Goal: Information Seeking & Learning: Find specific fact

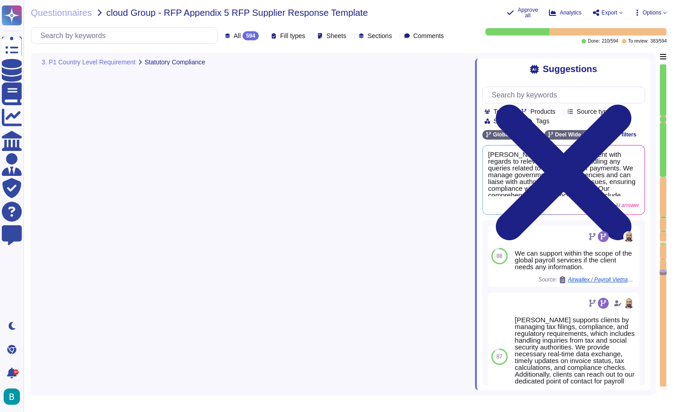
type textarea "We ensure compliance with local labor laws regarding the issuance of tax certif…"
type textarea "Employees can download and print their Year End documents through their portals…"
type textarea "Client to be able to upload tax documents for employees per Tax year & Tax doc …"
type textarea "[PERSON_NAME] can act on the customer's behalf with third-party statutory bodie…"
type textarea "[PERSON_NAME] provides legislation updates and guidance on legislation interpre…"
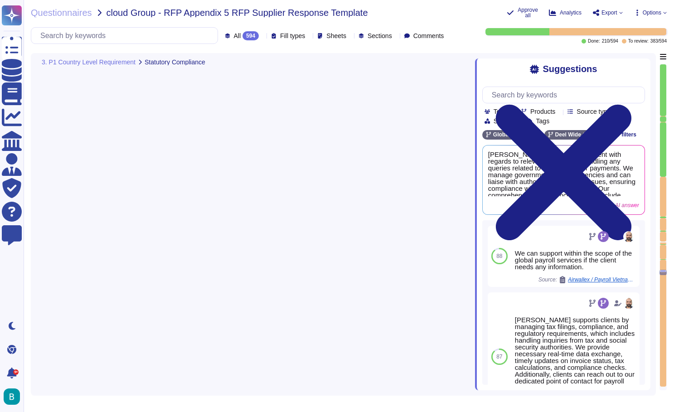
type textarea "[PERSON_NAME] platform includes an integrated ad hoc reporting tool that allows…"
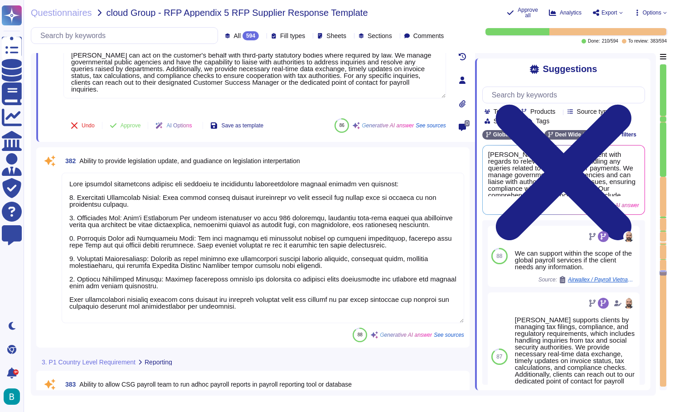
type textarea "Invoicing is usually issued through [PERSON_NAME] Inc. ([GEOGRAPHIC_DATA]), how…"
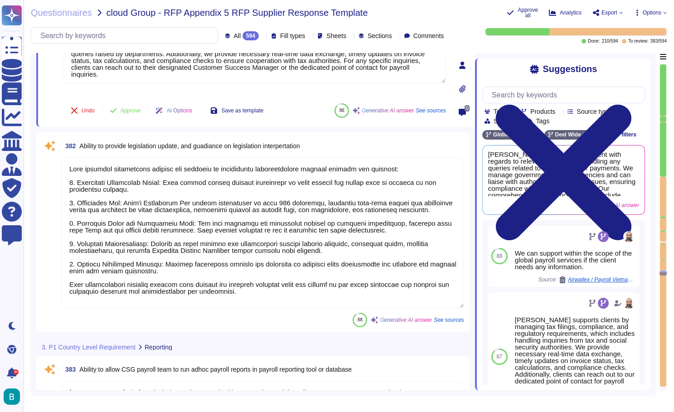
scroll to position [1, 0]
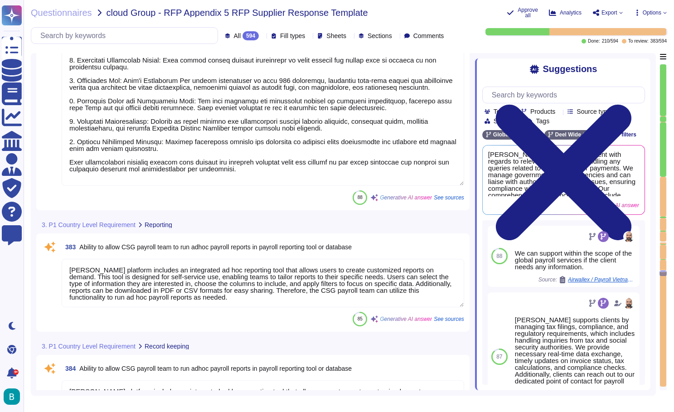
type textarea "Not possible - can be treated as a separate/own deduction if required"
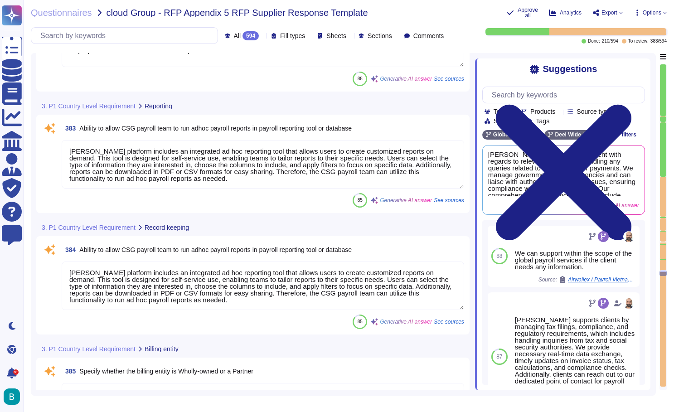
type textarea "[PERSON_NAME] provides a secure platform for uploading payroll data and receivi…"
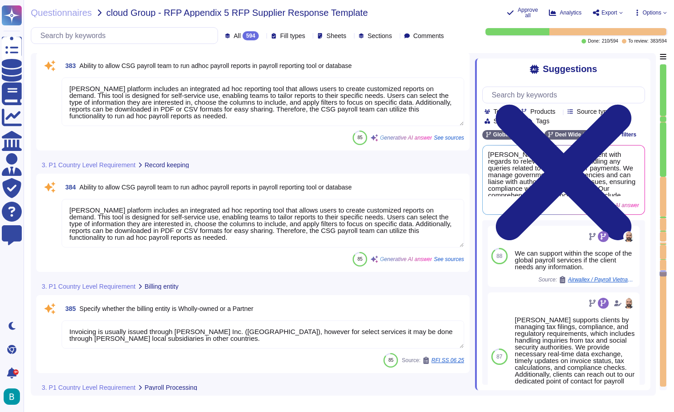
type textarea "[PERSON_NAME] can configure calculations for grossing up bonus payments and ben…"
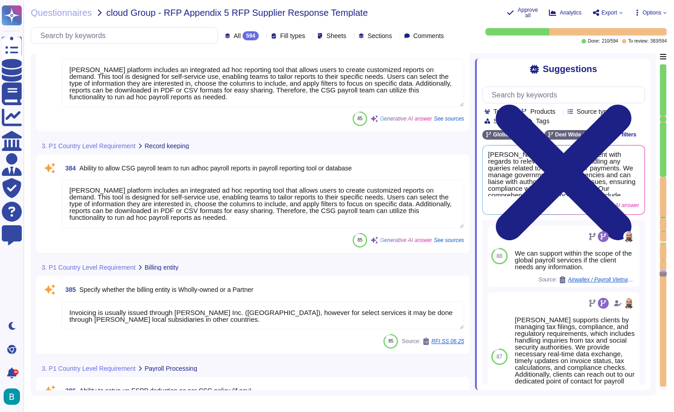
click at [297, 314] on textarea "Invoicing is usually issued through [PERSON_NAME] Inc. ([GEOGRAPHIC_DATA]), how…" at bounding box center [263, 315] width 402 height 28
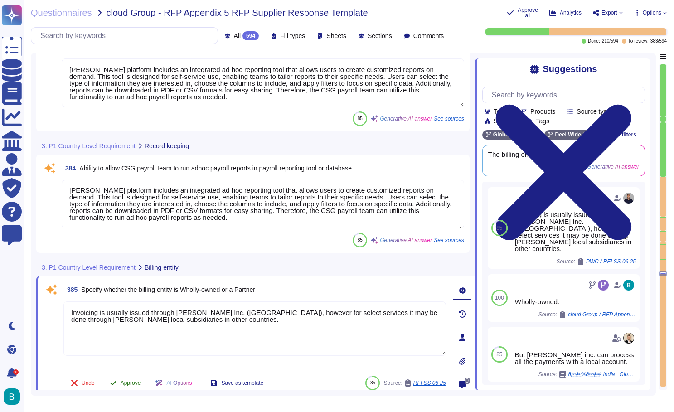
click at [139, 385] on span "Approve" at bounding box center [130, 382] width 20 height 5
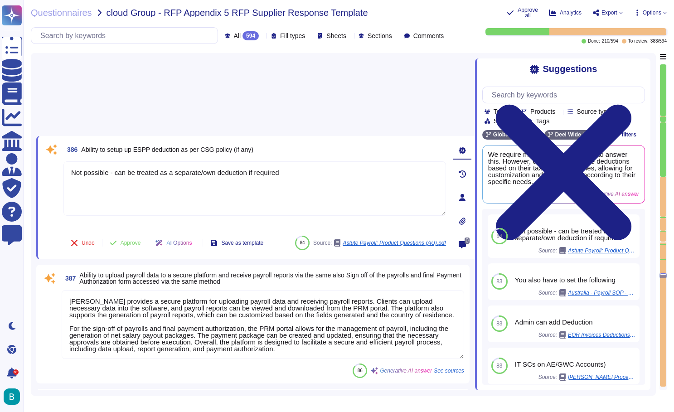
type textarea "[PERSON_NAME] can configure calculations for grossing up bonus payments and ben…"
type textarea "Yes per the local labor law and at client request"
type textarea "[PERSON_NAME] can prepare bank payment files for clients that align with their …"
type textarea "[PERSON_NAME] provides a General Ledger (GL) Journal Report for Global Payroll …"
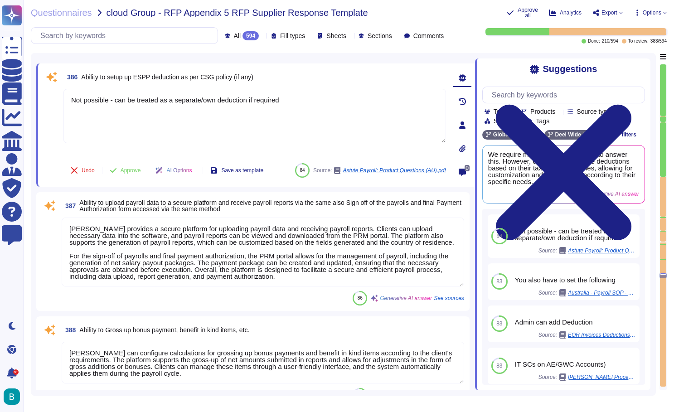
scroll to position [40946, 0]
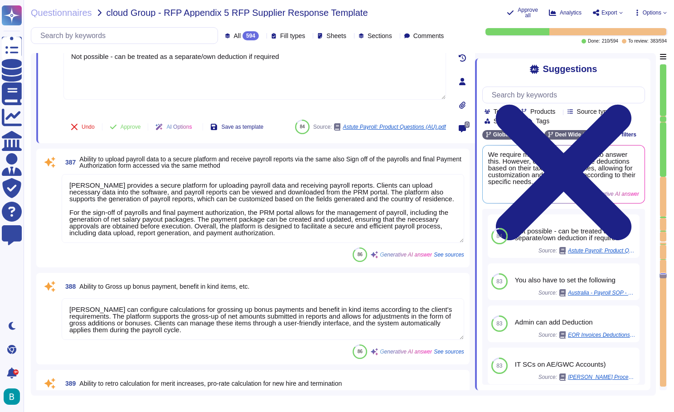
type textarea "[PERSON_NAME] provides a General Ledger (GL) Journal Report for Global Payroll …"
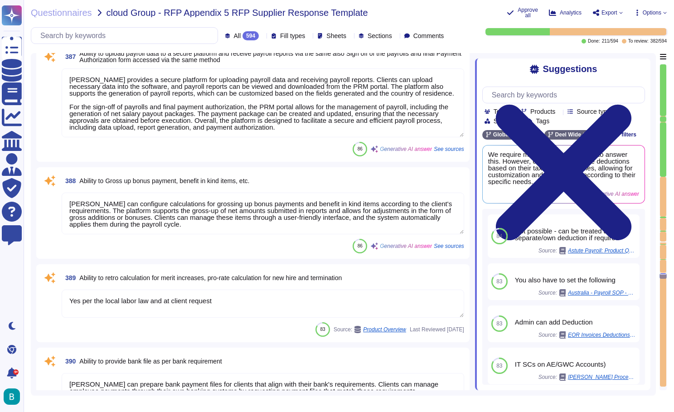
type textarea "[PERSON_NAME] manages tax filings, compliance, and regulatory requirements, whi…"
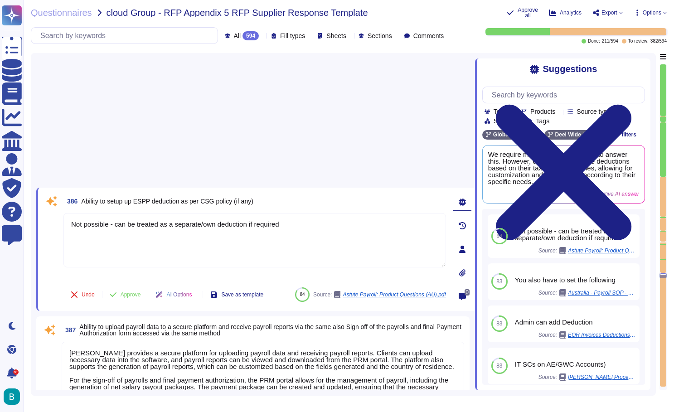
scroll to position [40833, 0]
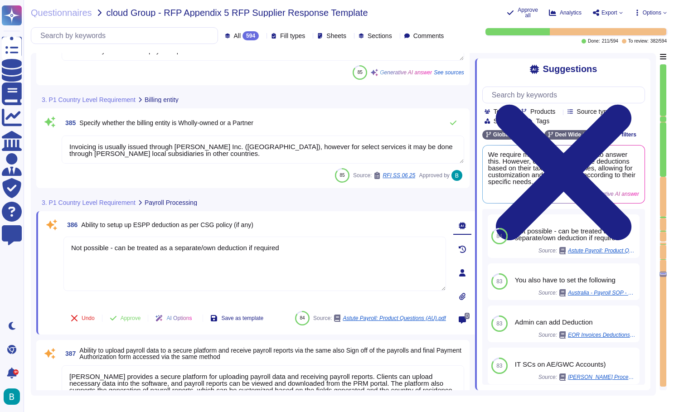
type textarea "[PERSON_NAME] platform includes an integrated ad hoc reporting tool that allows…"
type textarea "Invoicing is usually issued through [PERSON_NAME] Inc. ([GEOGRAPHIC_DATA]), how…"
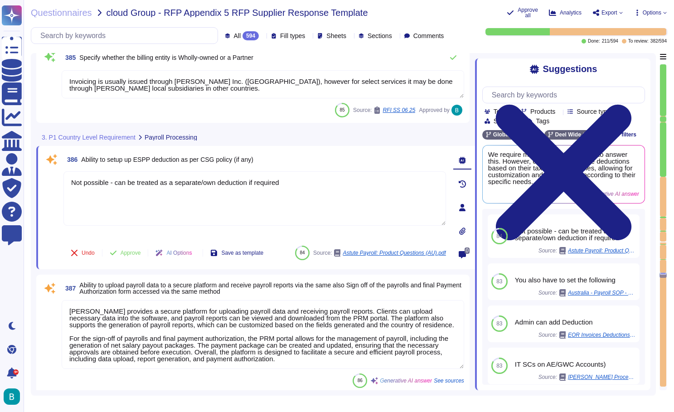
type textarea "[PERSON_NAME] can prepare bank payment files for clients that align with their …"
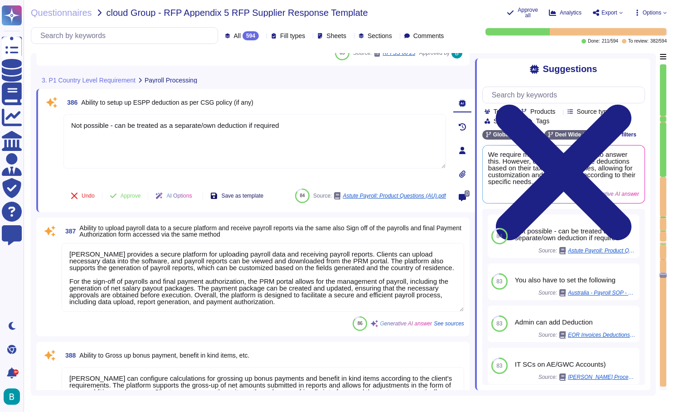
scroll to position [40961, 0]
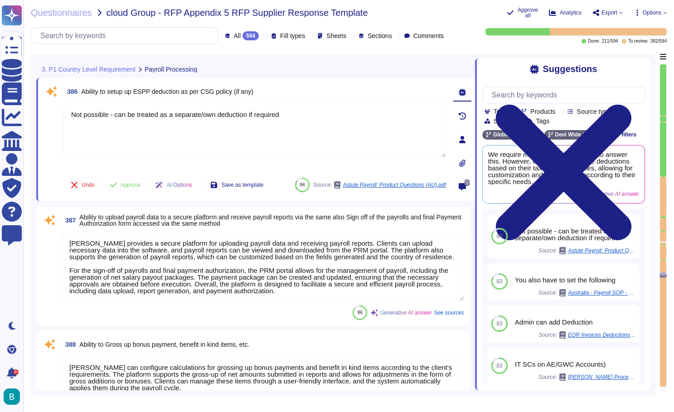
click at [266, 272] on textarea "[PERSON_NAME] provides a secure platform for uploading payroll data and receivi…" at bounding box center [263, 266] width 402 height 69
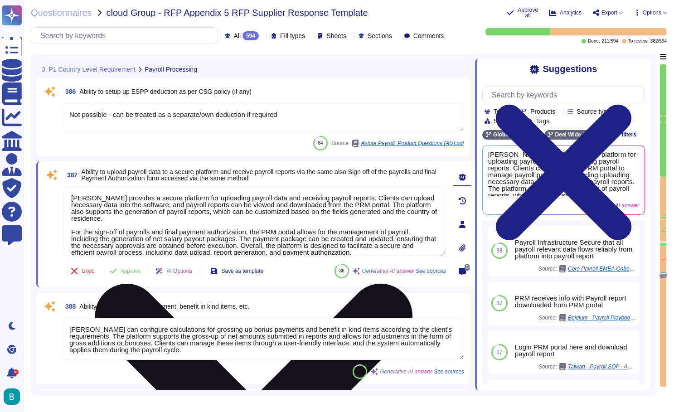
type textarea "[PERSON_NAME] provides a General Ledger (GL) Journal Report for Global Payroll …"
drag, startPoint x: 384, startPoint y: 250, endPoint x: 66, endPoint y: 195, distance: 322.6
click at [66, 195] on textarea "[PERSON_NAME] provides a secure platform for uploading payroll data and receivi…" at bounding box center [254, 221] width 382 height 69
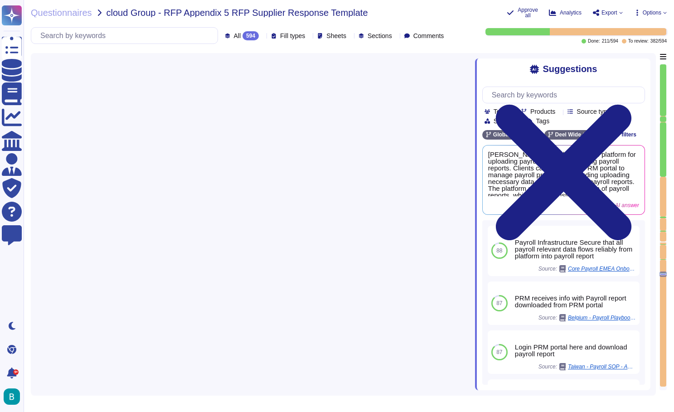
type textarea "[PERSON_NAME] platform includes an integrated ad hoc reporting tool that allows…"
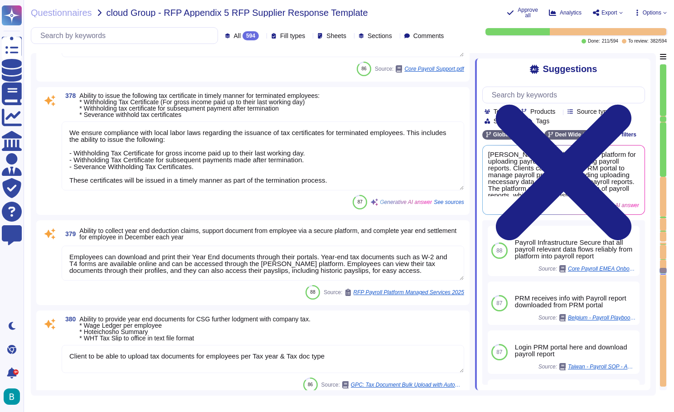
type textarea "[PERSON_NAME] supports electronic filing of regulatory documents, including tax…"
type textarea "Internal due date - has to be done in the next 24h or substantial financial imp…"
type textarea "We ensure compliance with local labor laws regarding the issuance of tax certif…"
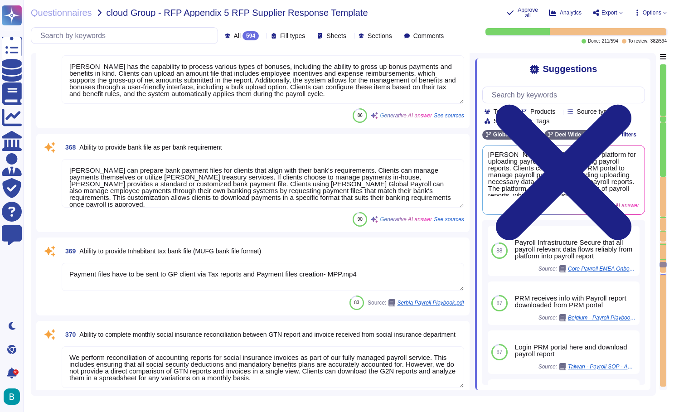
type textarea "Employees can add up to 5 bank accounts and split their salary distribution bet…"
type textarea "Not possible - can be treated as a separate/own deduction if required"
type textarea "[PERSON_NAME] has a structured process for managing and calculating overtime fo…"
type textarea "[PERSON_NAME] has the capability to process various types of bonuses, including…"
type textarea "[PERSON_NAME] can prepare bank payment files for clients that align with their …"
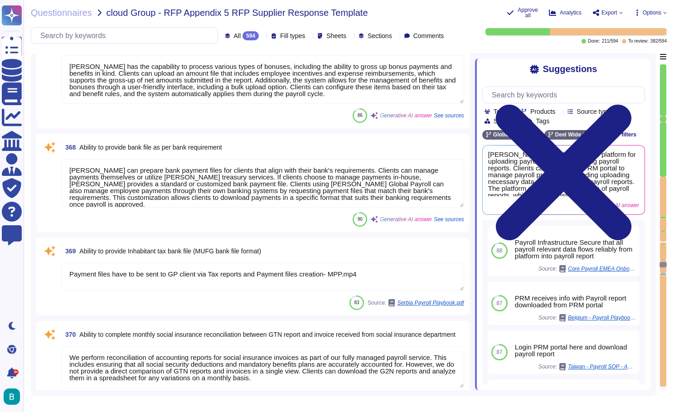
type textarea "Payment files have to be sent to GP client via Tax reports and Payment files cr…"
type textarea "We perform reconciliation of accounting reports for social insurance invoices a…"
type textarea "To report new hires, terminations, and bonuses to the social insurance departme…"
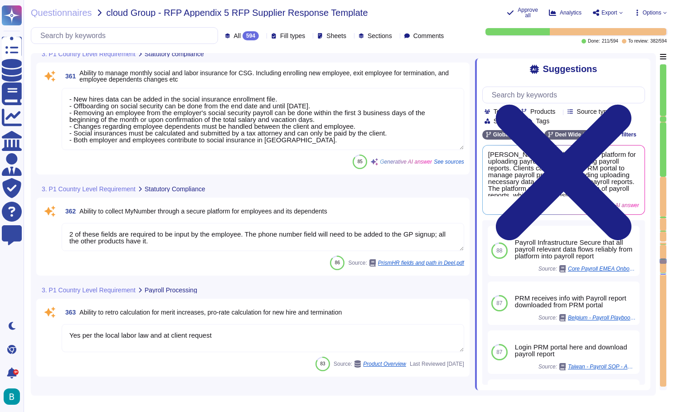
scroll to position [37859, 0]
type textarea "[PERSON_NAME] provides legislation updates and guidance on legislation interpre…"
type textarea "Invoicing is usually issued through [PERSON_NAME] Inc. ([GEOGRAPHIC_DATA]), how…"
type textarea "- New hires data can be added in the social insurance enrollment file. - Offboa…"
type textarea "2 of these fields are required to be input by the employee. The phone number fi…"
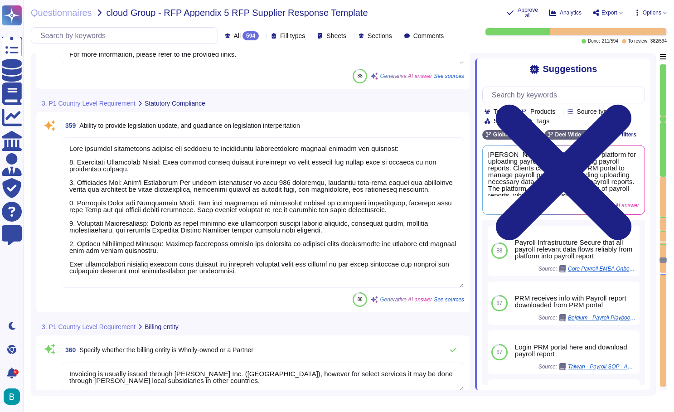
type textarea "[PERSON_NAME] retains payroll records in compliance with legal, regulatory, and…"
click at [664, 184] on div at bounding box center [663, 197] width 6 height 40
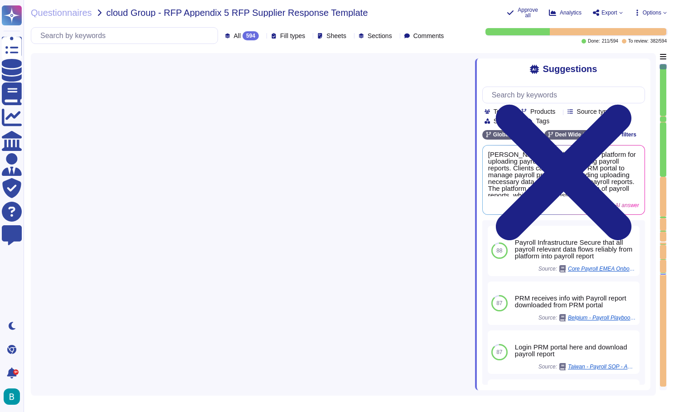
type textarea "[PERSON_NAME] can accurately calculate gross wages by incorporating various com…"
type textarea "The 13th-month salary is calculated as 1/12 of the annual gross salary for empl…"
type textarea "Lore ipsumdol s ametconsec adipisci el seddoeiu tempo incididu utl etdo mag ali…"
type textarea "[PERSON_NAME] solution provides comprehensive tools to track vacation accrual a…"
type textarea "Based on the grounds of termination different compensations have to be calculat…"
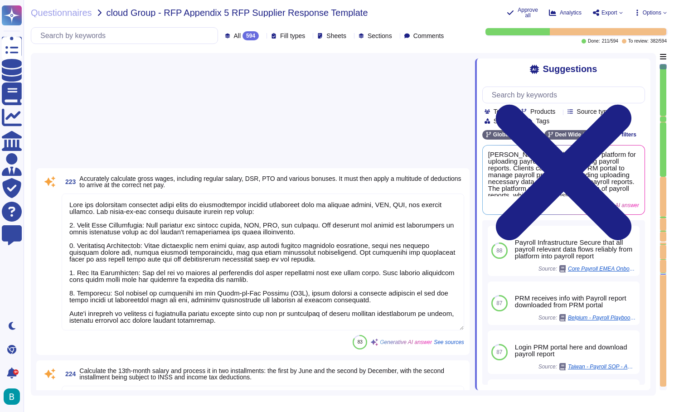
scroll to position [22898, 0]
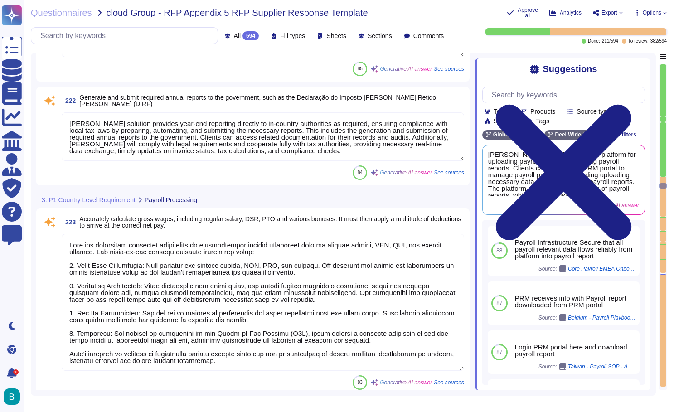
type textarea "An employer is required to make contributions to the National Social Security F…"
type textarea "We have transaction monitoring in place (we review all payments above 25K USD f…"
type textarea "[PERSON_NAME] handles the calculation, withholding, and remittance of income ta…"
type textarea "[PERSON_NAME] solution provides year-end reporting directly to in-country autho…"
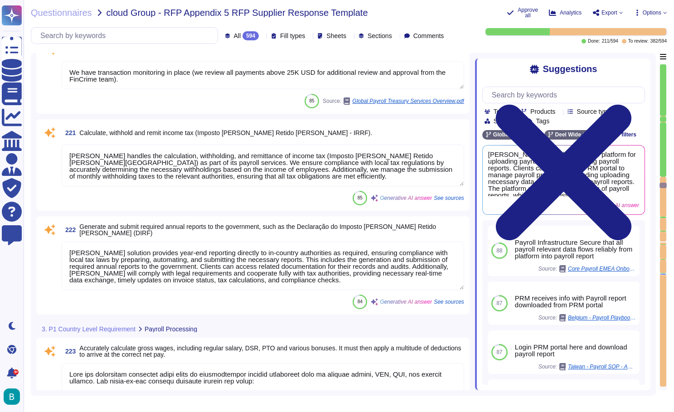
type textarea "[PERSON_NAME] handles the enrollment of employees in e-social, which is the gov…"
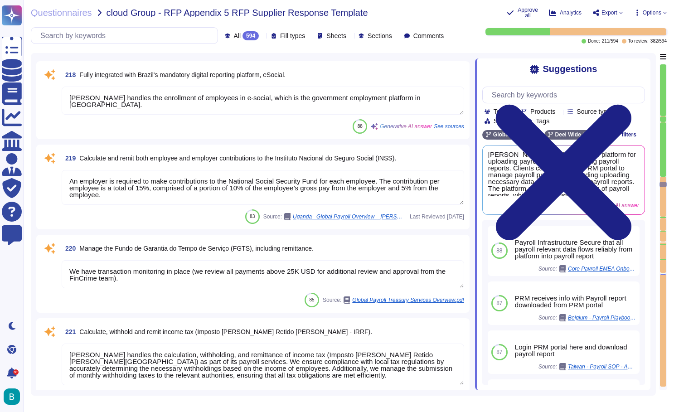
scroll to position [22566, 0]
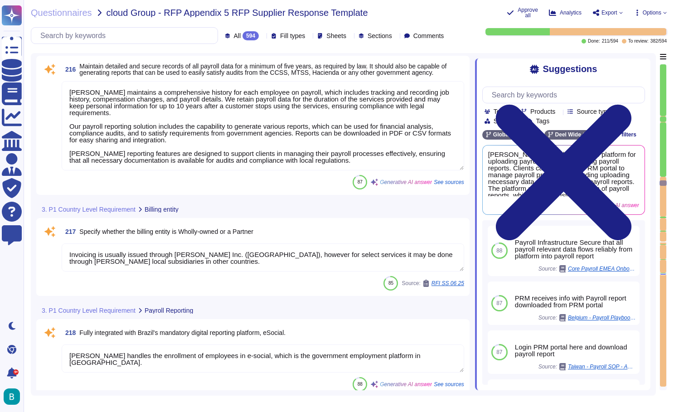
type textarea "[PERSON_NAME] maintains a comprehensive history for each employee on payroll, w…"
type textarea "Invoicing is usually issued through [PERSON_NAME] Inc. ([GEOGRAPHIC_DATA]), how…"
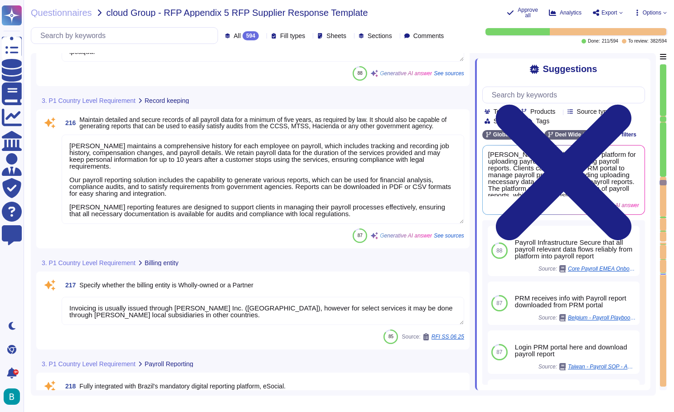
scroll to position [22321, 0]
type textarea "[PERSON_NAME] effectively manages all communications and requests from governme…"
type textarea "[PERSON_NAME] ensures compliance with country minimum wage laws, statutory holi…"
type textarea "An employer is required to make contributions to the National Social Security F…"
type textarea "We have transaction monitoring in place (we review all payments above 25K USD f…"
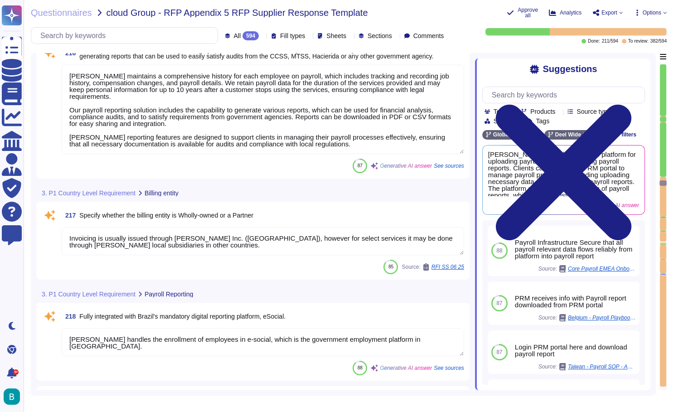
type textarea "[PERSON_NAME] handles the calculation, withholding, and remittance of income ta…"
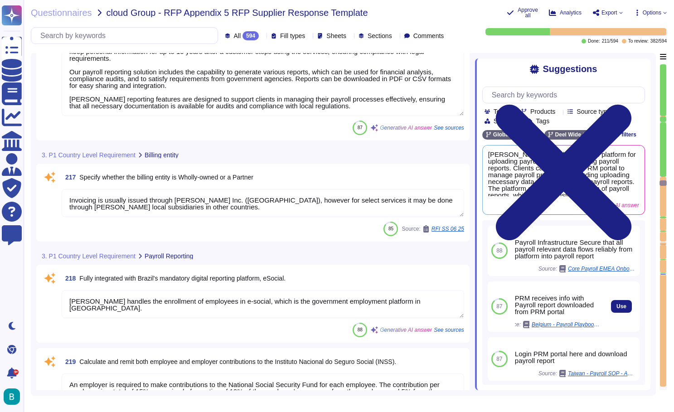
scroll to position [0, 0]
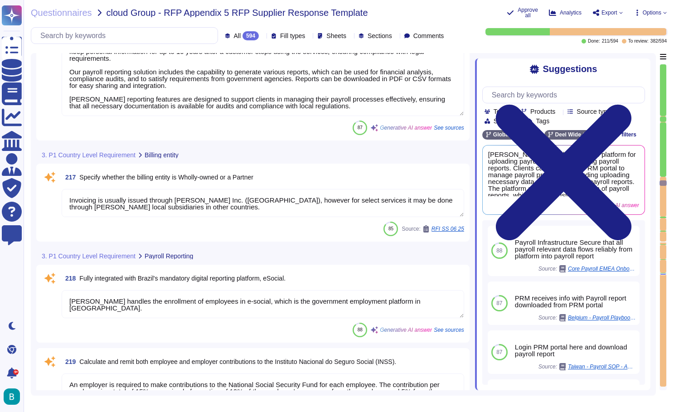
click at [665, 289] on div at bounding box center [663, 329] width 6 height 113
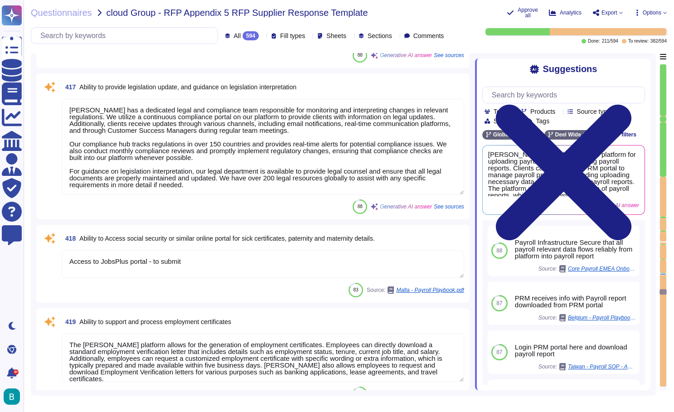
type textarea "We can run off cycle payments on demand as long as the month is not "closed" me…"
type textarea "[PERSON_NAME] has the capability to act as the point of contact with various go…"
type textarea "[PERSON_NAME] has a dedicated legal and compliance team responsible for monitor…"
type textarea "Access to JobsPlus portal - to submit"
type textarea "The [PERSON_NAME] platform allows for the generation of employment certificates…"
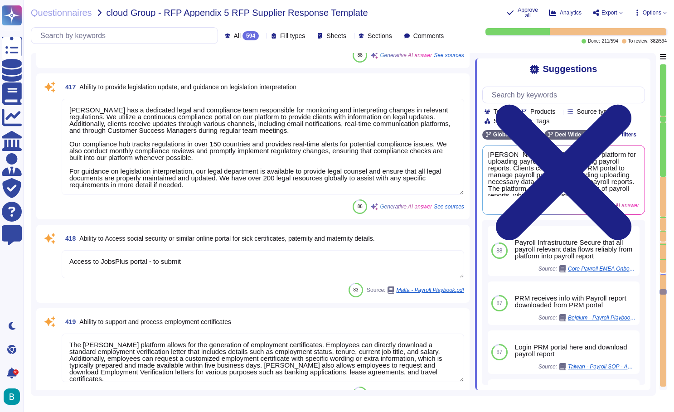
type textarea "[PERSON_NAME] Global Payroll service effectively manages the registration of ne…"
type textarea "[PERSON_NAME] platform includes an integrated ad hoc reporting tool that allows…"
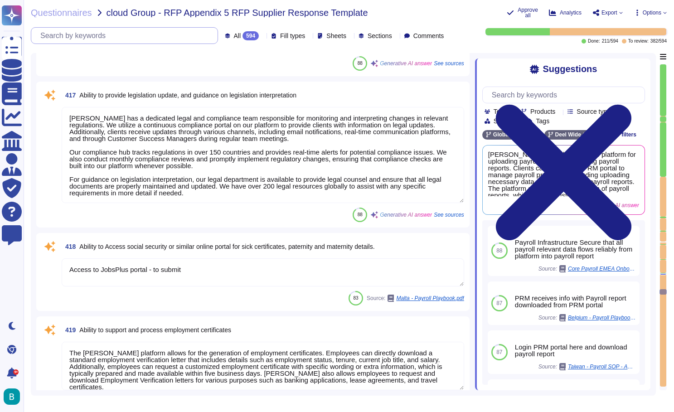
click at [143, 36] on input "text" at bounding box center [127, 36] width 182 height 16
paste input "Ability to act as point of contact with various government department , and lia…"
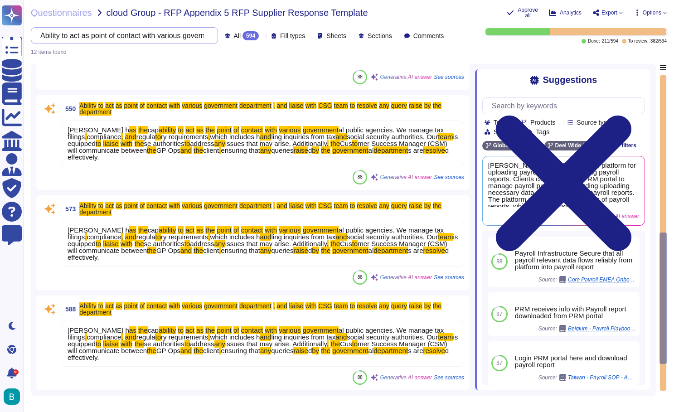
scroll to position [517, 0]
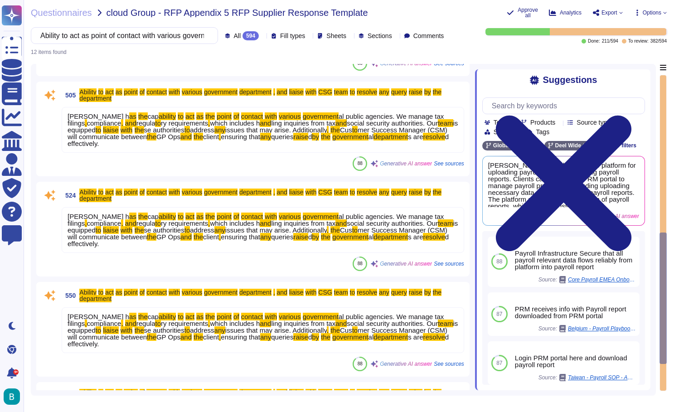
type input "Ability to act as point of contact with various government department , and lia…"
click at [206, 126] on span "address" at bounding box center [202, 130] width 24 height 8
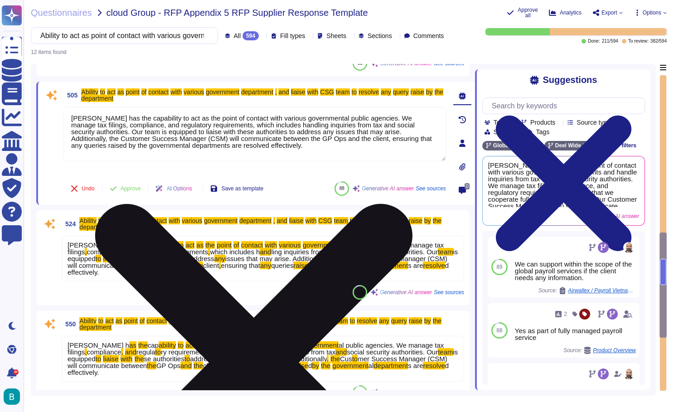
type textarea "[PERSON_NAME] has the capability to act as the point of contact with various go…"
click at [314, 132] on textarea "[PERSON_NAME] has the capability to act as the point of contact with various go…" at bounding box center [254, 134] width 382 height 54
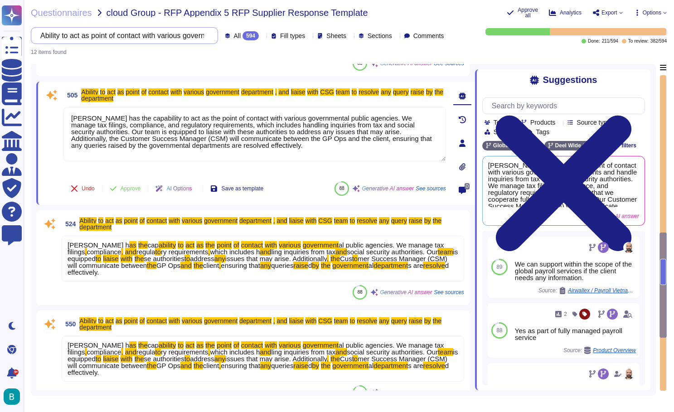
click at [146, 34] on input "Ability to act as point of contact with various government department , and lia…" at bounding box center [122, 36] width 173 height 16
paste input "provide legislation update, and guidance on legislation interpretation"
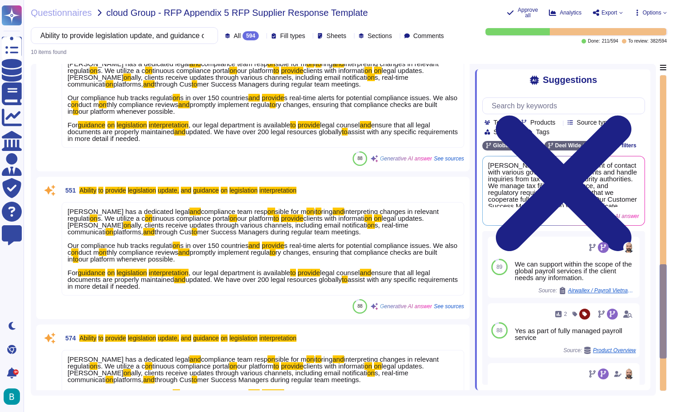
type input "Ability to provide legislation update, and guidance on legislation interpretati…"
click at [255, 59] on div "Questionnaires cloud Group - RFP Appendix 5 RFP Supplier Response Template Appr…" at bounding box center [349, 206] width 650 height 412
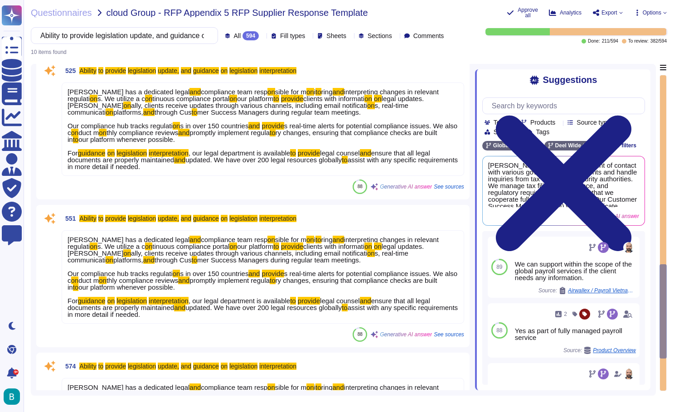
scroll to position [546, 0]
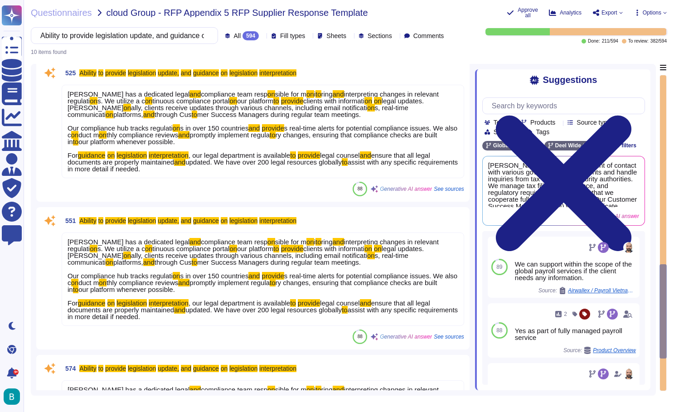
click at [195, 126] on span "s in over 150 countries" at bounding box center [214, 128] width 68 height 8
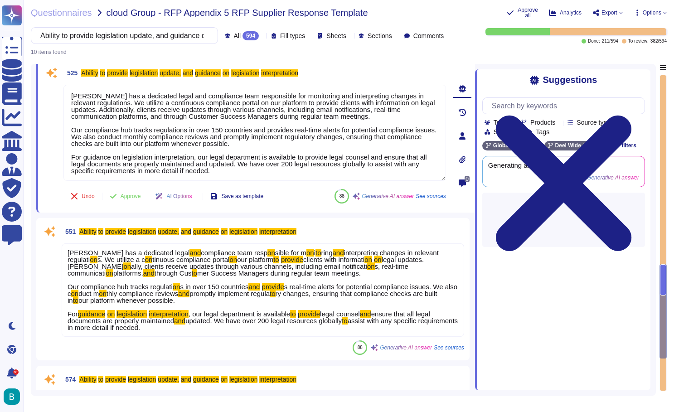
type textarea "[PERSON_NAME] has a dedicated legal and compliance team responsible for monitor…"
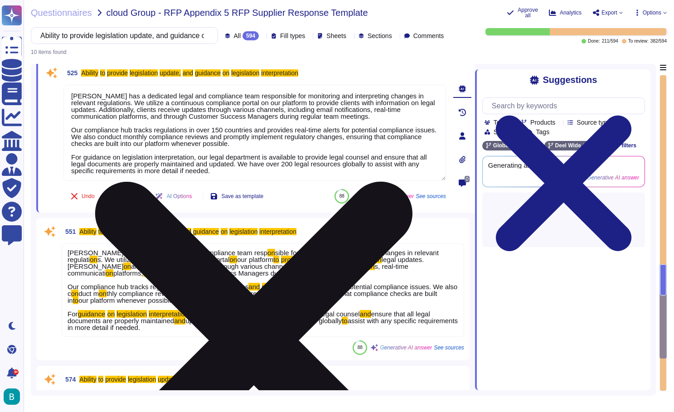
drag, startPoint x: 226, startPoint y: 168, endPoint x: 64, endPoint y: 95, distance: 177.6
click at [64, 95] on textarea "[PERSON_NAME] has a dedicated legal and compliance team responsible for monitor…" at bounding box center [254, 133] width 382 height 96
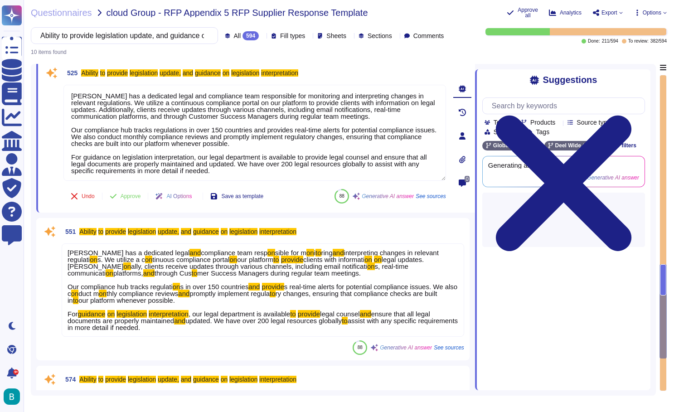
click at [318, 60] on div "Questionnaires cloud Group - RFP Appendix 5 RFP Supplier Response Template Appr…" at bounding box center [349, 206] width 650 height 412
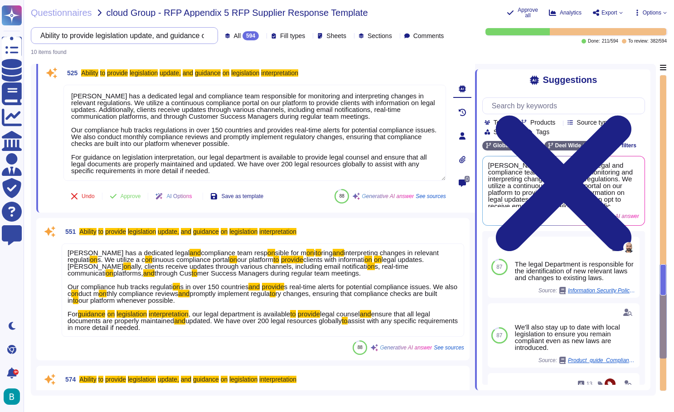
click at [159, 41] on input "Ability to provide legislation update, and guidance on legislation interpretati…" at bounding box center [122, 36] width 173 height 16
paste input "Access social security or similar online portal for sick certificates, paternit…"
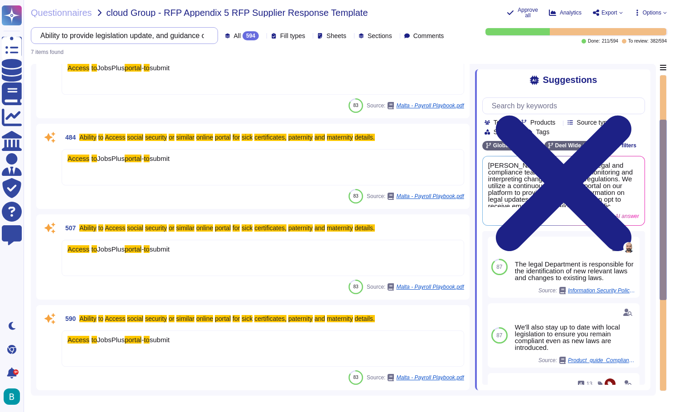
scroll to position [116, 0]
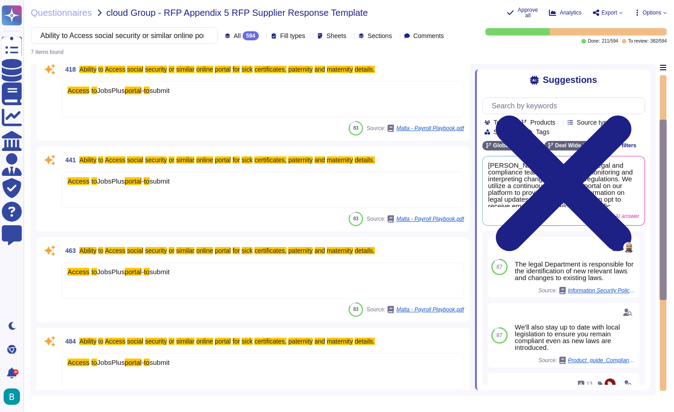
click at [249, 52] on div "7 items found" at bounding box center [349, 49] width 636 height 11
click at [136, 42] on input "Ability to Access social security or similar online portal for sick certificate…" at bounding box center [122, 36] width 173 height 16
paste input "support and process employment certificates"
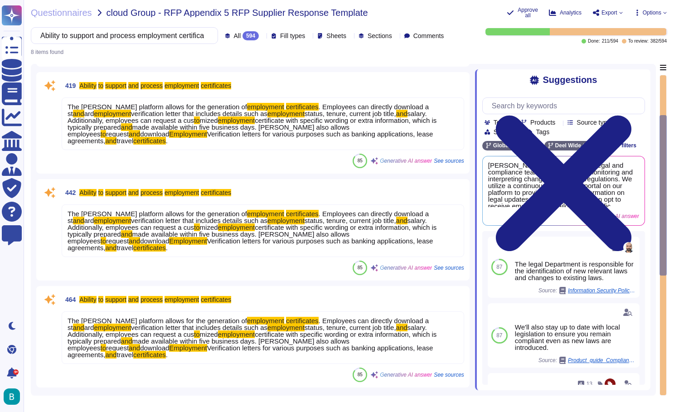
type input "Ability to support and process employment certificates"
click at [191, 58] on div "Questionnaires cloud Group - RFP Appendix 5 RFP Supplier Response Template Appr…" at bounding box center [349, 206] width 650 height 412
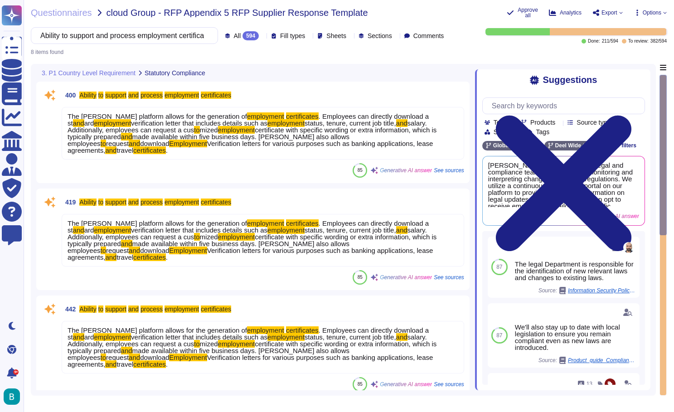
click at [269, 128] on span "certificate with specific wording or extra information, which is typically prep…" at bounding box center [251, 133] width 369 height 14
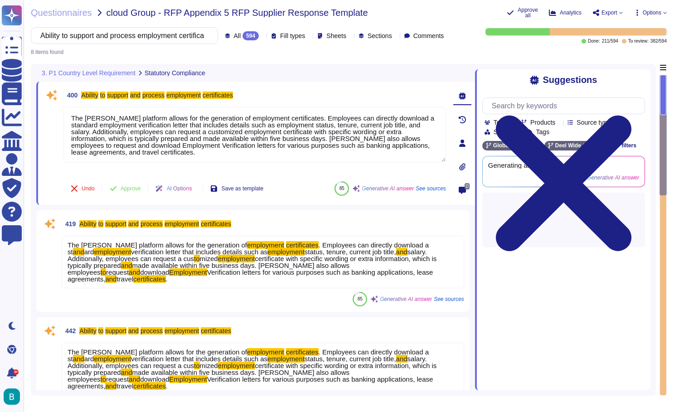
type textarea "The [PERSON_NAME] platform allows for the generation of employment certificates…"
click at [269, 128] on textarea "The [PERSON_NAME] platform allows for the generation of employment certificates…" at bounding box center [254, 134] width 382 height 55
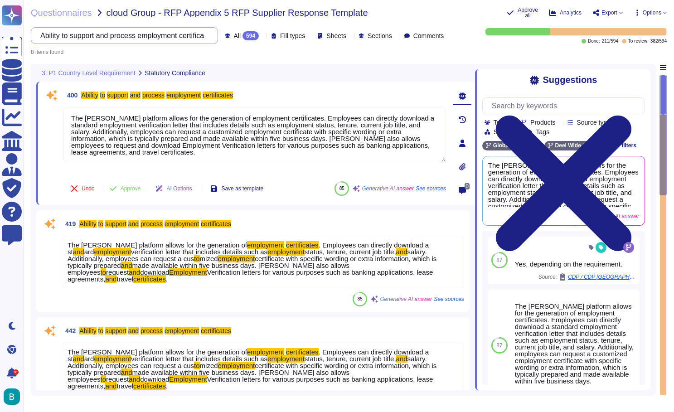
click at [169, 40] on input "Ability to support and process employment certificates" at bounding box center [122, 36] width 173 height 16
click at [157, 34] on input "Ability to support and process employment certificates" at bounding box center [122, 36] width 173 height 16
paste input "register new employees and De register employees providing submission proof"
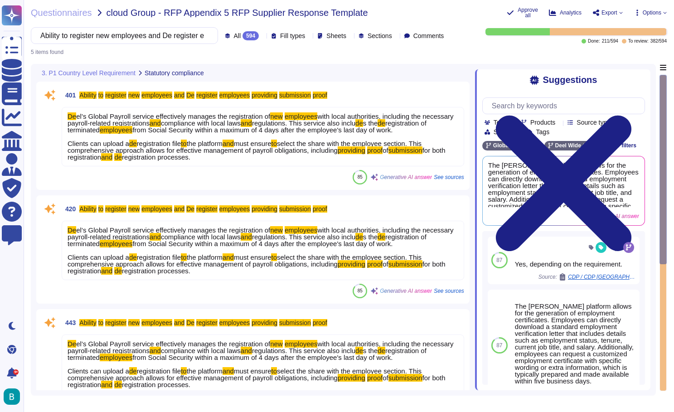
type input "Ability to register new employees and De register employees providing submissio…"
click at [256, 53] on div "5 items found" at bounding box center [349, 49] width 636 height 11
click at [224, 154] on span "select the share with the employee section. This comprehensive approach allows …" at bounding box center [244, 147] width 354 height 14
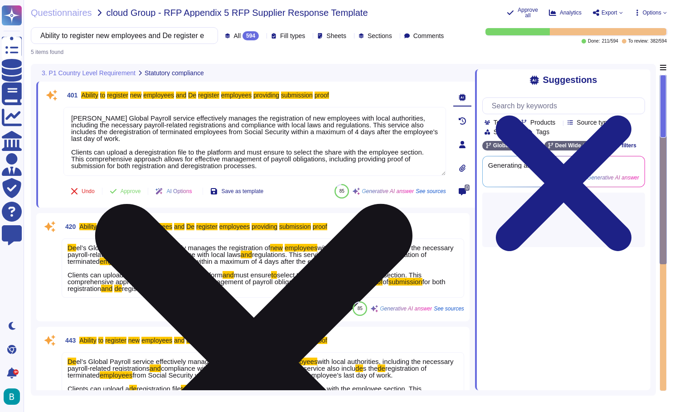
type textarea "[PERSON_NAME] Global Payroll service effectively manages the registration of ne…"
drag, startPoint x: 289, startPoint y: 169, endPoint x: 74, endPoint y: 119, distance: 221.0
click at [74, 119] on textarea "[PERSON_NAME] Global Payroll service effectively manages the registration of ne…" at bounding box center [254, 141] width 382 height 69
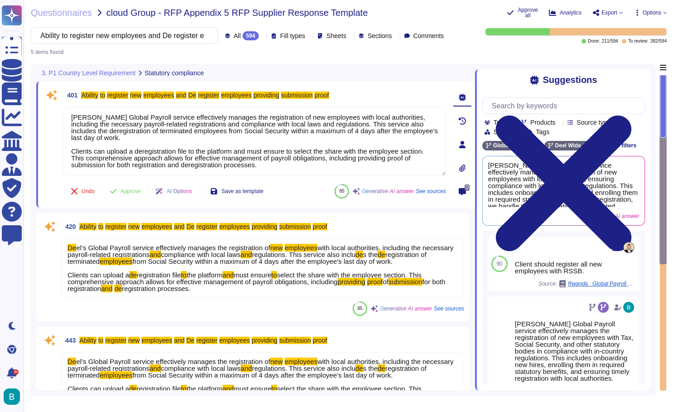
scroll to position [1, 0]
click at [150, 32] on input "Ability to register new employees and De register employees providing submissio…" at bounding box center [122, 36] width 173 height 16
paste input "allow CSG payroll team to run adhoc payroll reports in payroll reporting tool o…"
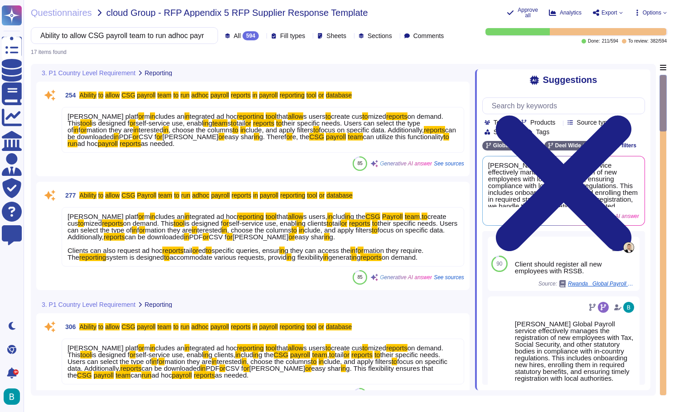
type input "Ability to allow CSG payroll team to run adhoc payroll reports in payroll repor…"
click at [215, 131] on span ", choose the columns" at bounding box center [201, 130] width 64 height 8
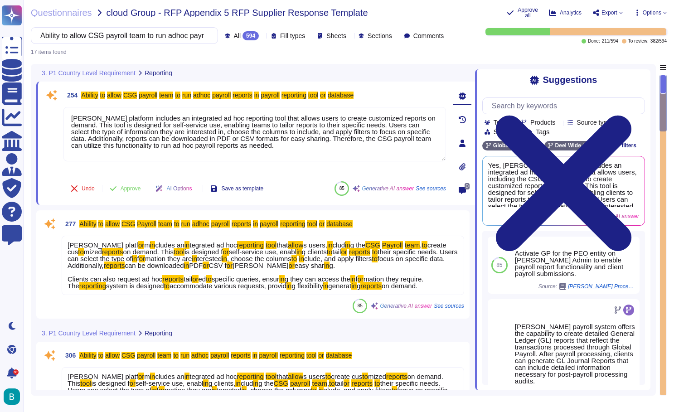
type textarea "[PERSON_NAME] platform includes an integrated ad hoc reporting tool that allows…"
click at [215, 131] on textarea "[PERSON_NAME] platform includes an integrated ad hoc reporting tool that allows…" at bounding box center [254, 134] width 382 height 54
